Goal: Find specific page/section: Find specific page/section

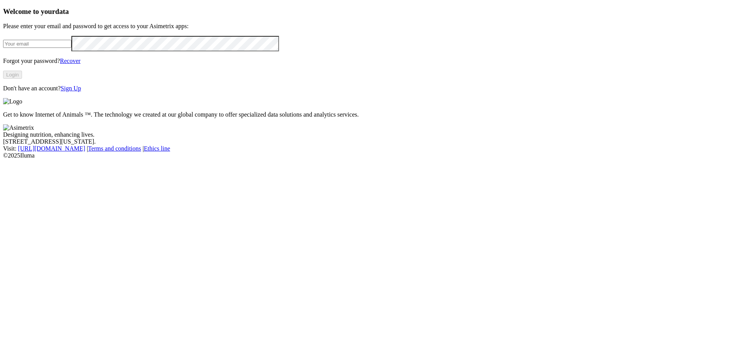
type input "[PERSON_NAME][EMAIL_ADDRESS][PERSON_NAME][DOMAIN_NAME]"
click at [22, 79] on button "Login" at bounding box center [12, 75] width 19 height 8
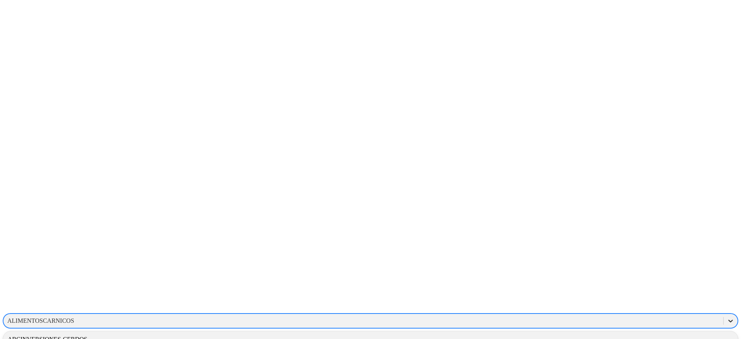
click at [727, 317] on icon at bounding box center [731, 321] width 8 height 8
